Goal: Information Seeking & Learning: Understand process/instructions

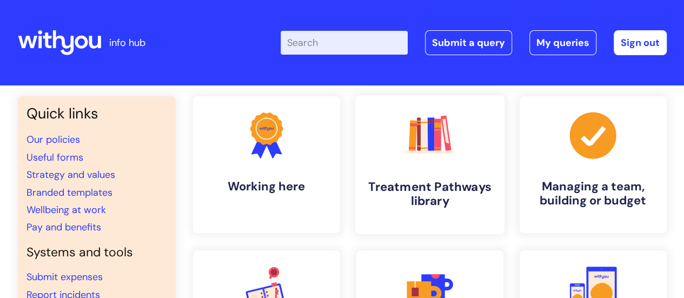
click at [422, 129] on rect at bounding box center [424, 135] width 8 height 32
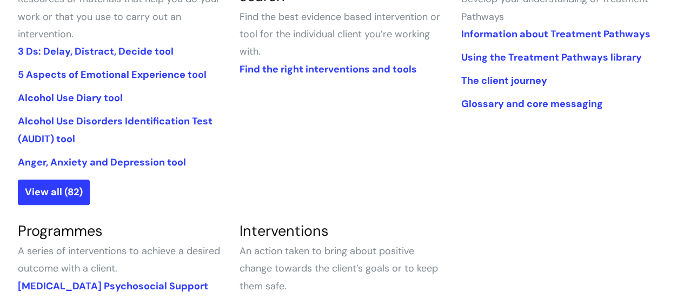
scroll to position [322, 0]
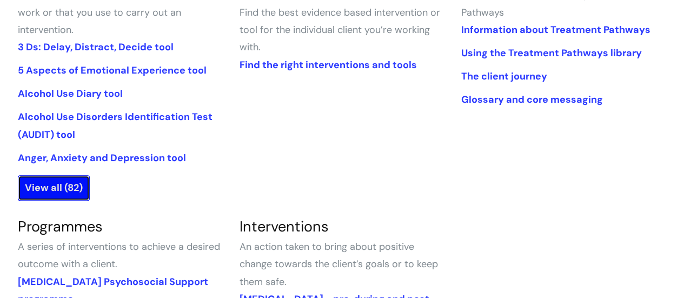
click at [72, 186] on link "View all (82)" at bounding box center [54, 187] width 72 height 25
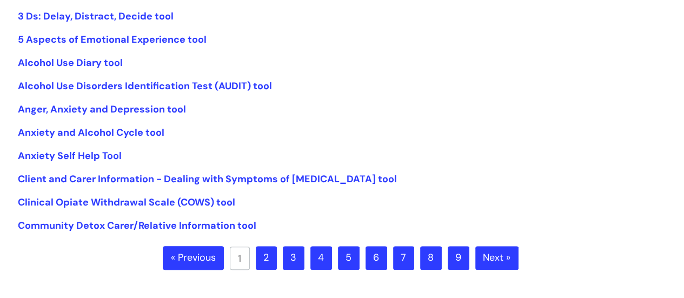
scroll to position [282, 0]
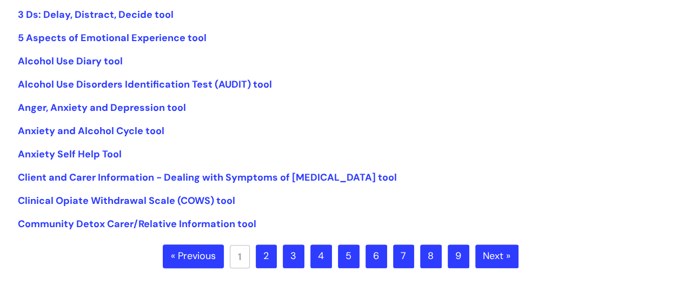
click at [265, 255] on link "2" at bounding box center [266, 256] width 21 height 24
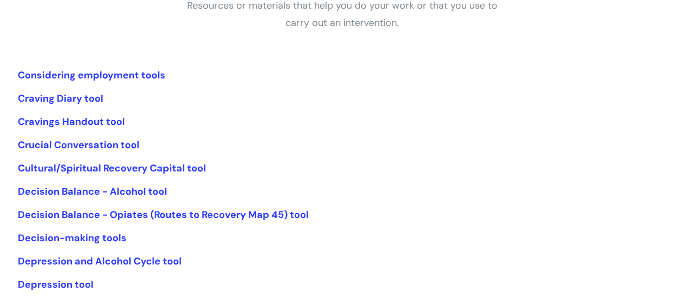
scroll to position [223, 0]
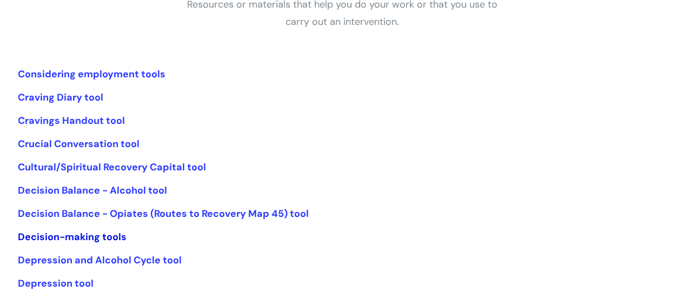
click at [109, 234] on link "Decision-making tools" at bounding box center [72, 236] width 109 height 13
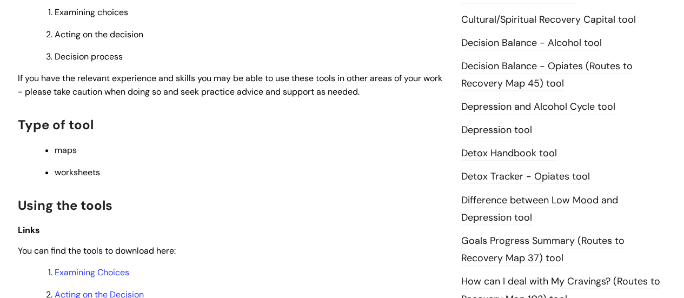
scroll to position [610, 0]
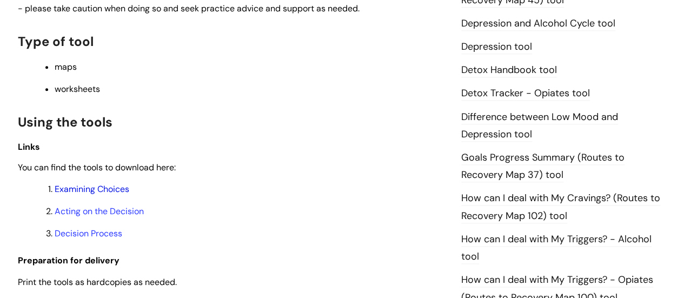
click at [112, 190] on link "Examining Choices" at bounding box center [92, 188] width 75 height 11
click at [118, 209] on link "Acting on the Decision" at bounding box center [99, 210] width 89 height 11
click at [136, 215] on link "Acting on the Decision" at bounding box center [99, 210] width 89 height 11
